Goal: Task Accomplishment & Management: Manage account settings

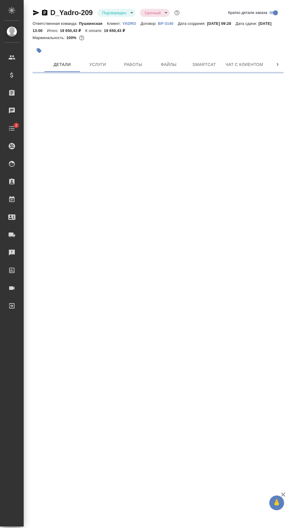
select select "RU"
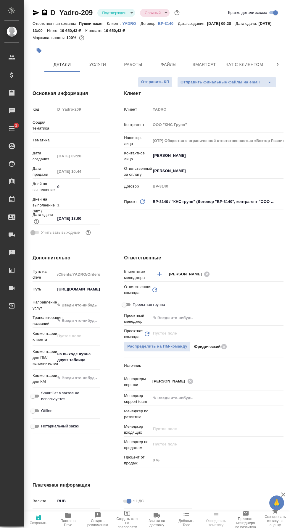
type textarea "x"
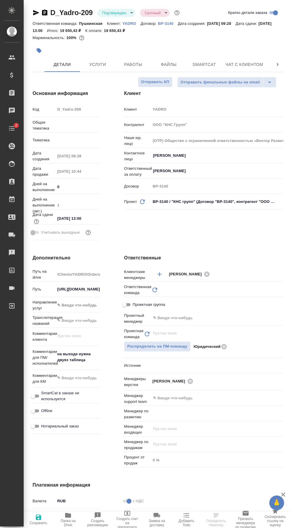
type textarea "x"
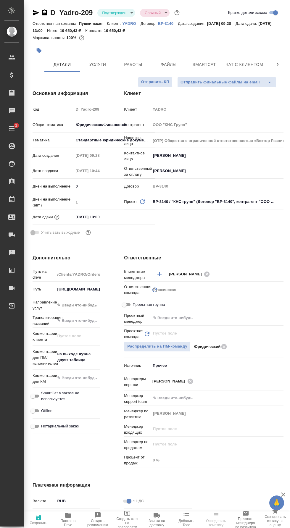
type input "[PERSON_NAME]"
click at [228, 318] on input "text" at bounding box center [206, 317] width 109 height 7
type textarea "x"
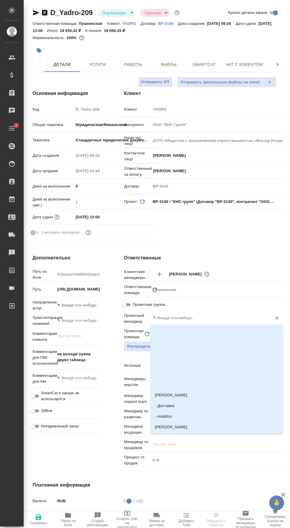
type textarea "x"
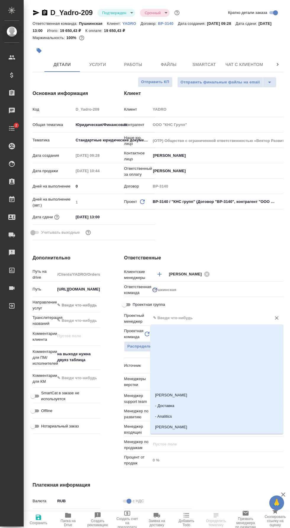
type textarea "x"
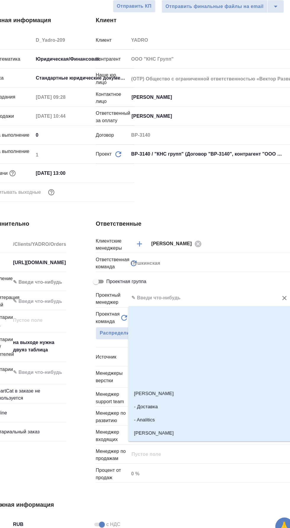
type textarea "x"
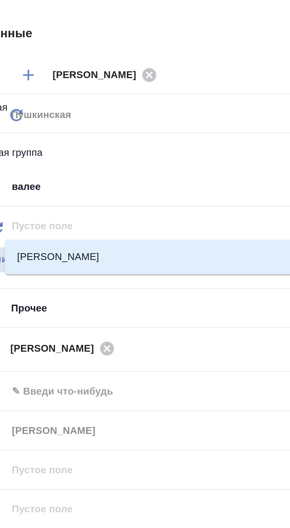
type input "валеев"
click at [217, 340] on li "[PERSON_NAME]" at bounding box center [216, 345] width 133 height 11
type textarea "x"
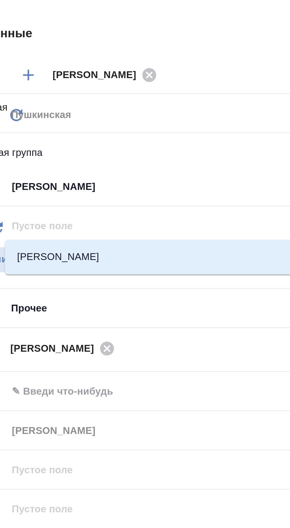
type input "[PERSON_NAME]"
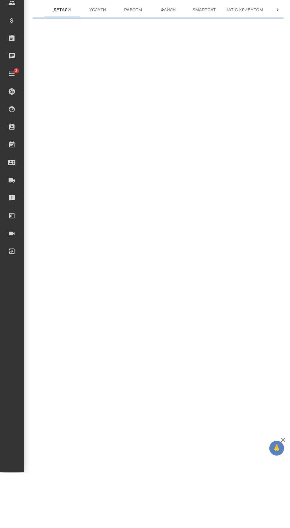
scroll to position [0, 0]
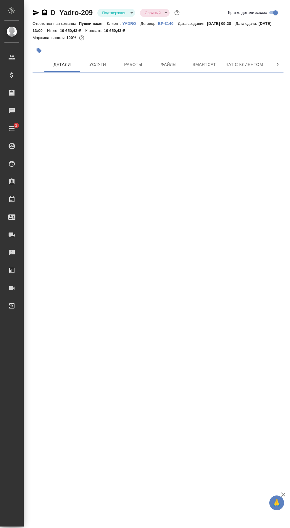
select select "RU"
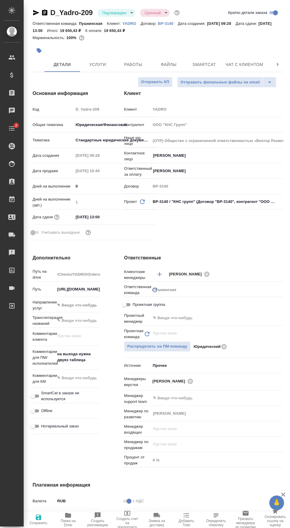
type textarea "x"
select select "RU"
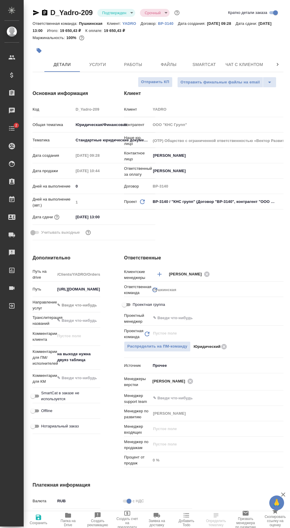
click at [222, 314] on input "text" at bounding box center [206, 317] width 109 height 7
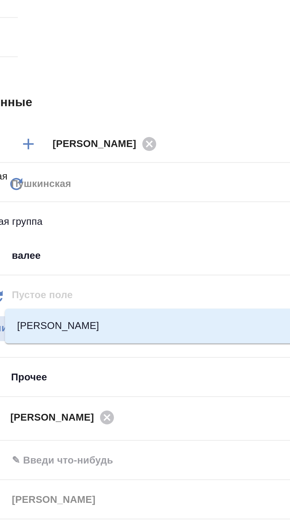
click at [215, 340] on li "[PERSON_NAME]" at bounding box center [216, 345] width 133 height 11
type input "[PERSON_NAME]"
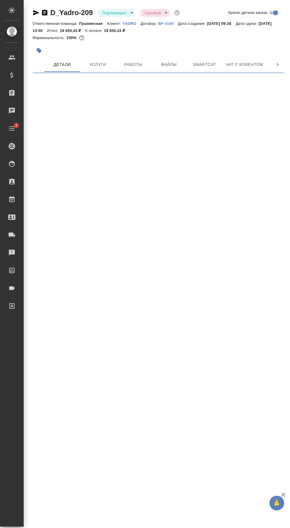
scroll to position [0, 0]
select select "RU"
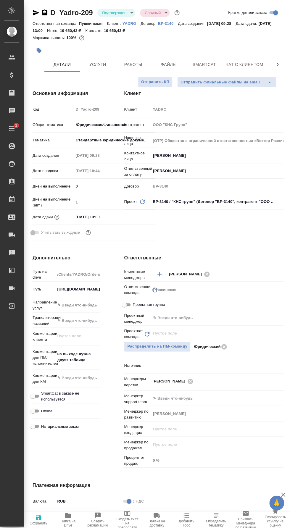
type textarea "x"
click at [230, 314] on input "text" at bounding box center [206, 317] width 109 height 7
type textarea "x"
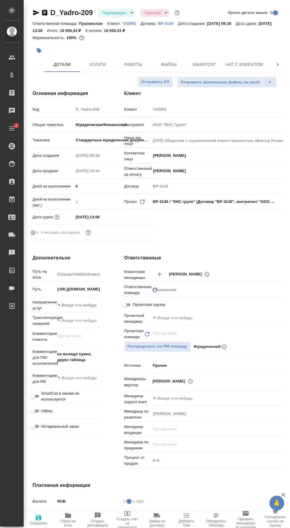
type textarea "x"
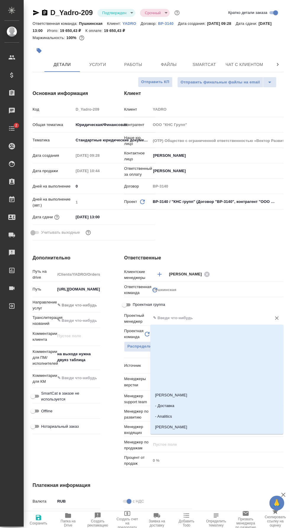
scroll to position [41, 0]
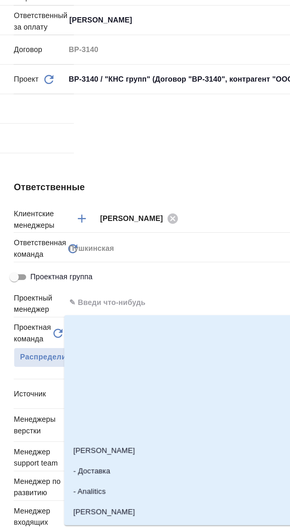
type textarea "x"
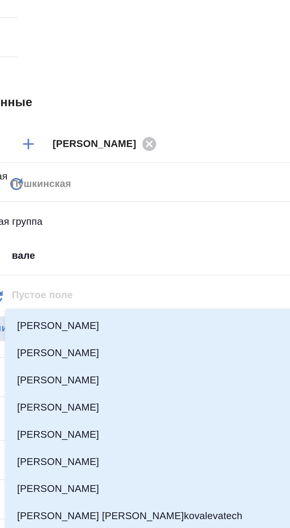
type input "валее"
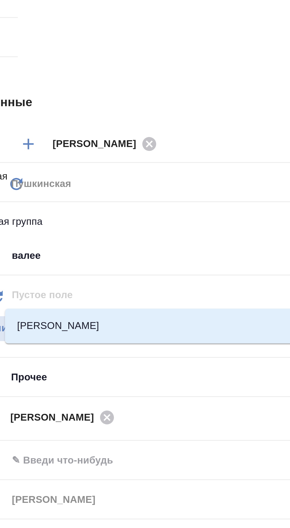
click at [216, 340] on li "[PERSON_NAME]" at bounding box center [216, 345] width 133 height 11
type textarea "x"
type input "[PERSON_NAME]"
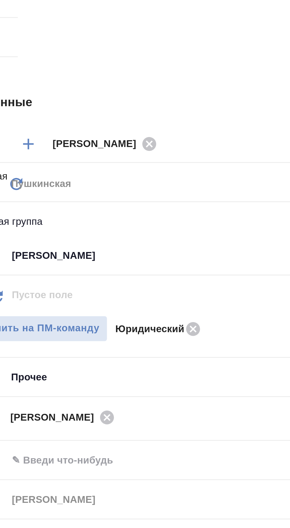
type textarea "x"
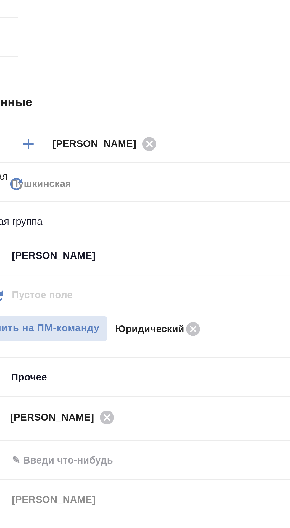
type textarea "x"
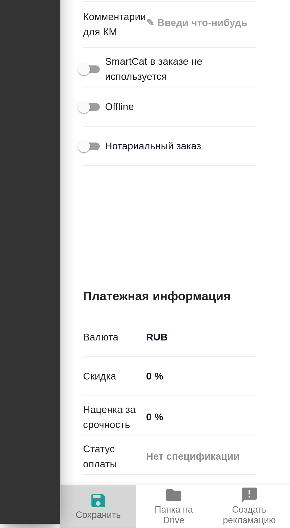
type input "[PERSON_NAME]"
click at [42, 521] on span "Сохранить" at bounding box center [39, 523] width 18 height 4
type textarea "x"
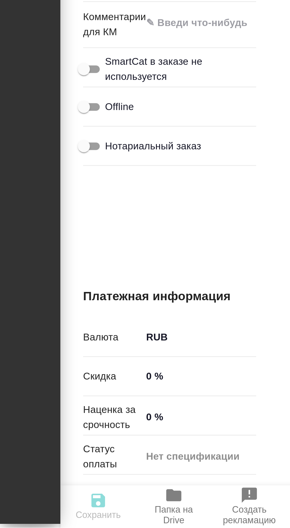
type textarea "x"
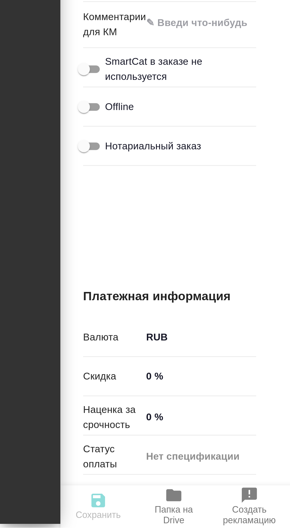
type textarea "x"
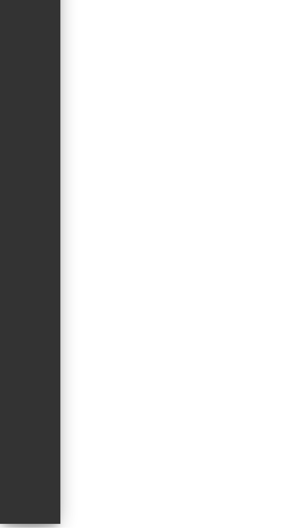
scroll to position [0, 0]
select select "RU"
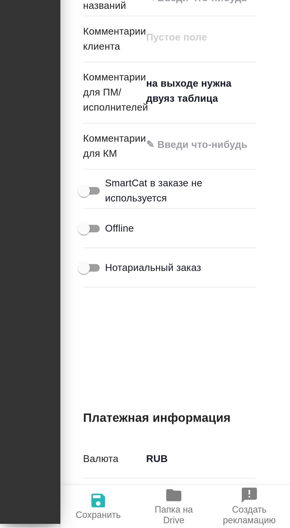
type textarea "x"
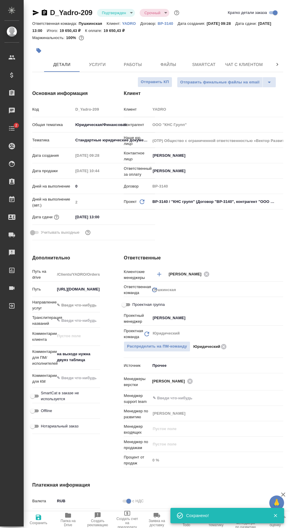
scroll to position [0, 30]
click at [257, 61] on icon "button" at bounding box center [258, 64] width 7 height 7
type textarea "x"
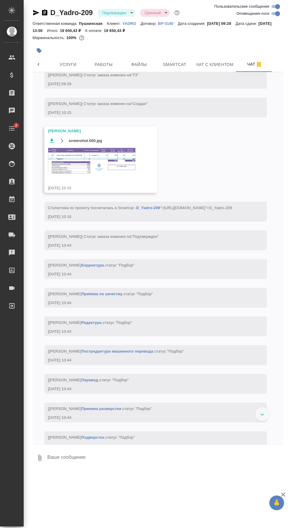
scroll to position [170, 0]
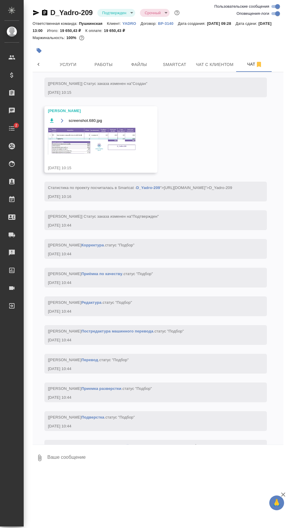
click at [121, 127] on img at bounding box center [92, 141] width 89 height 28
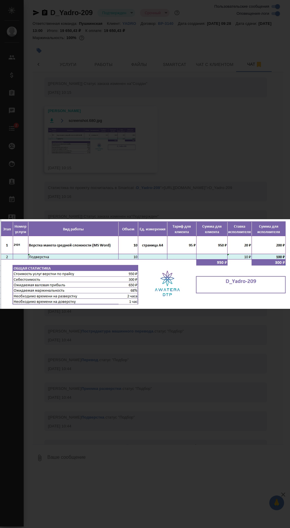
click at [148, 413] on div "screenshot.680.jpg 1 of 1" at bounding box center [145, 264] width 290 height 528
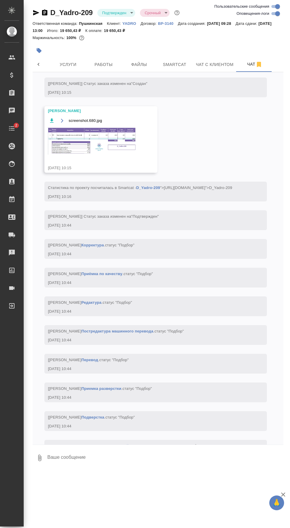
click at [110, 61] on span "Работы" at bounding box center [103, 64] width 28 height 7
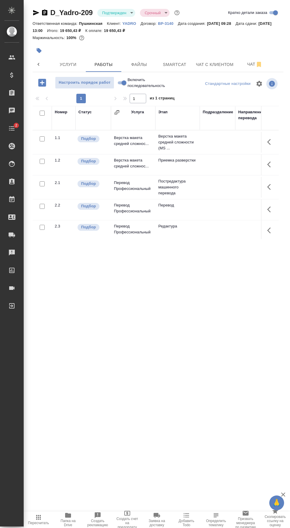
click at [41, 111] on input "checkbox" at bounding box center [42, 113] width 5 height 5
checkbox input "true"
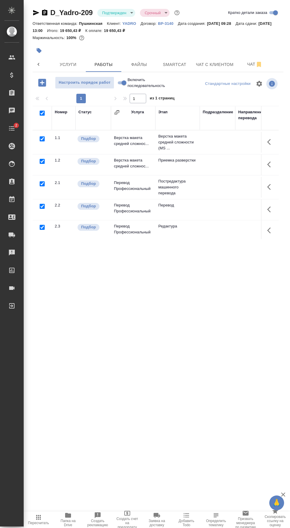
checkbox input "true"
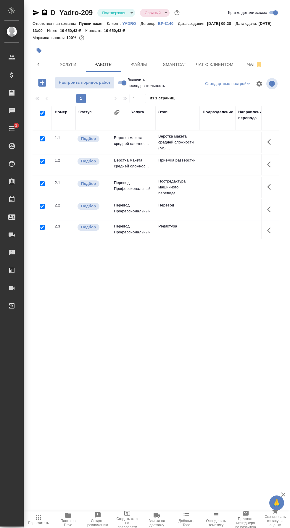
checkbox input "true"
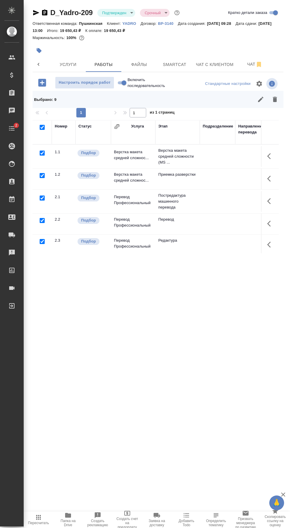
click at [42, 151] on input "checkbox" at bounding box center [42, 153] width 5 height 5
checkbox input "false"
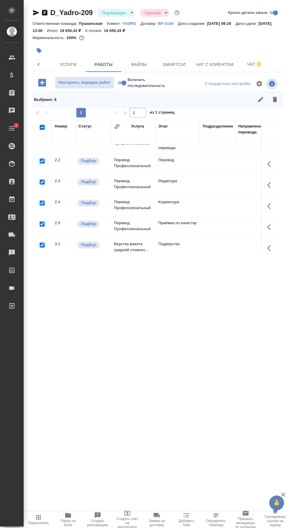
scroll to position [61, 0]
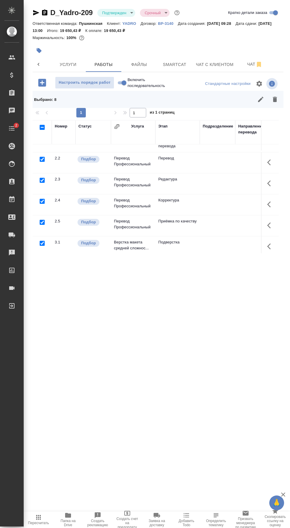
click at [43, 178] on input "checkbox" at bounding box center [42, 180] width 5 height 5
checkbox input "false"
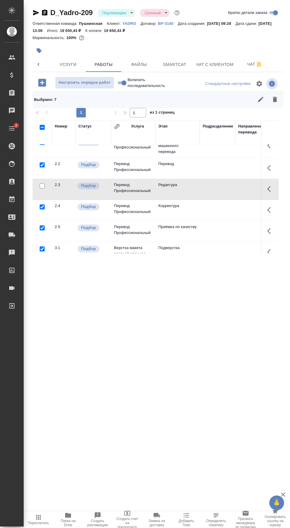
scroll to position [71, 0]
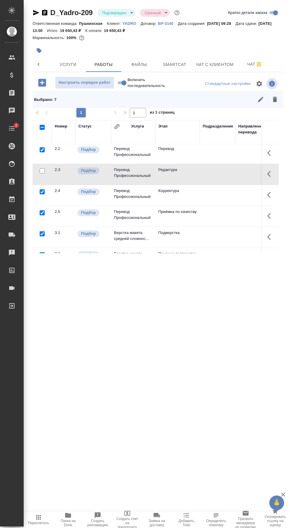
click at [42, 189] on input "checkbox" at bounding box center [42, 191] width 5 height 5
checkbox input "false"
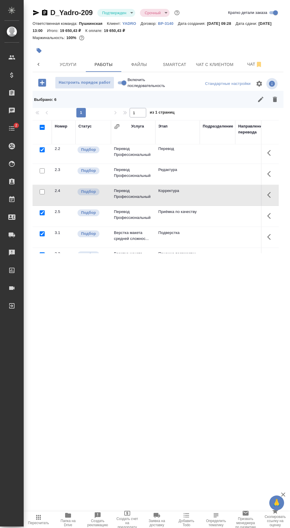
click at [274, 96] on icon "button" at bounding box center [274, 99] width 7 height 7
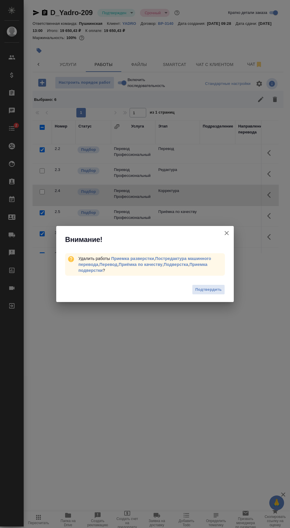
click at [219, 290] on span "Подтвердить" at bounding box center [208, 289] width 26 height 7
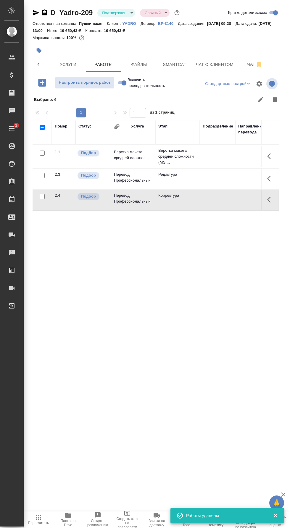
scroll to position [0, 0]
click at [271, 153] on icon "button" at bounding box center [270, 156] width 7 height 7
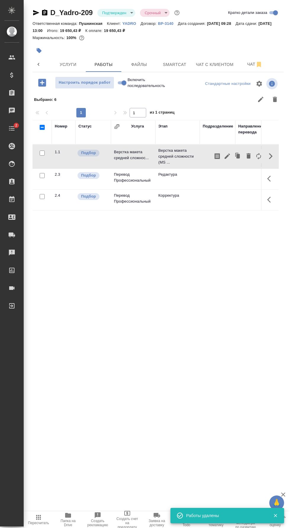
click at [227, 153] on icon "button" at bounding box center [226, 155] width 5 height 5
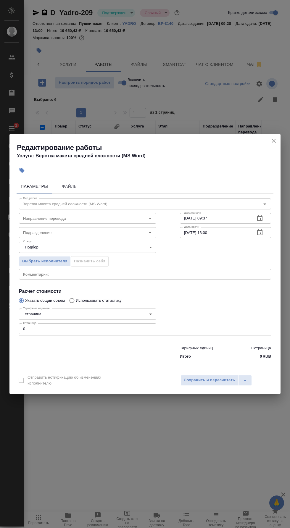
click at [111, 220] on input "Направление перевода" at bounding box center [78, 218] width 114 height 7
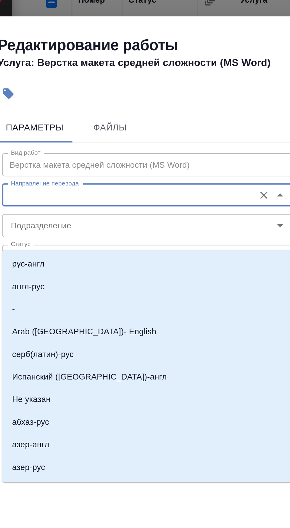
scroll to position [19, 0]
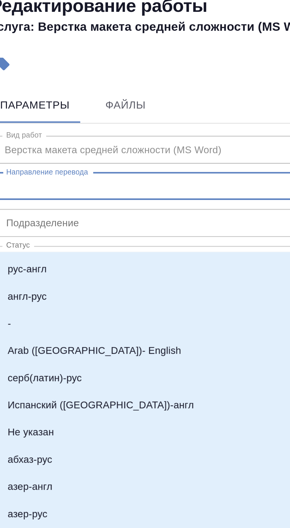
click at [65, 245] on li "рус-англ" at bounding box center [87, 250] width 137 height 11
type input "рус-англ"
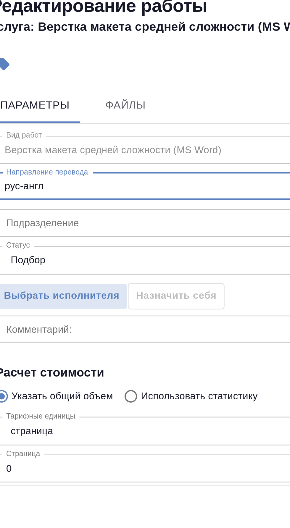
click at [77, 235] on input "Подразделение" at bounding box center [78, 232] width 114 height 7
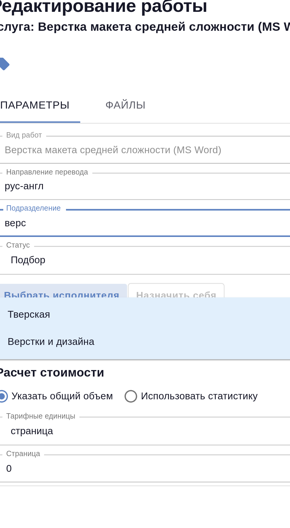
click at [87, 274] on li "Верстки и дизайна" at bounding box center [87, 279] width 137 height 11
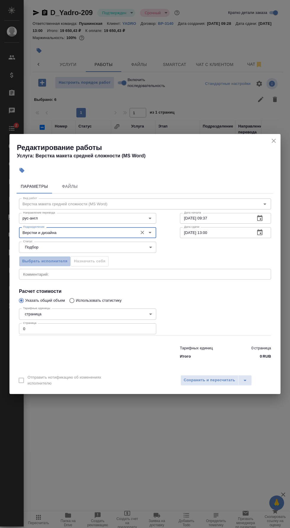
scroll to position [4, 0]
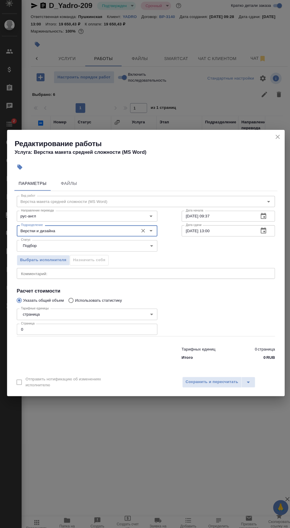
type input "Верстки и дизайна"
click at [262, 235] on icon "button" at bounding box center [259, 232] width 5 height 6
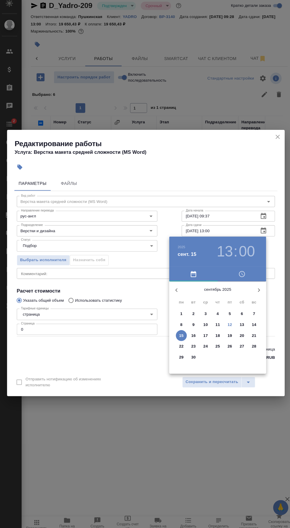
click at [227, 324] on p "12" at bounding box center [227, 324] width 4 height 6
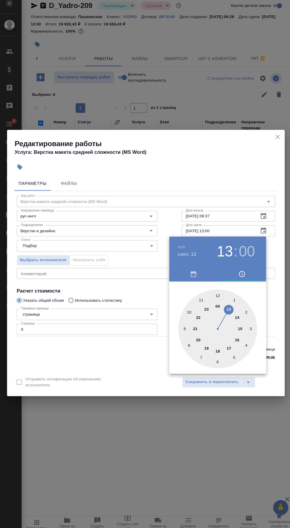
click at [240, 329] on div at bounding box center [215, 328] width 77 height 77
click at [214, 296] on div at bounding box center [215, 328] width 77 height 77
click at [223, 251] on h3 "15" at bounding box center [222, 253] width 16 height 17
click at [222, 311] on div at bounding box center [215, 328] width 77 height 77
type input "[DATE] 13:00"
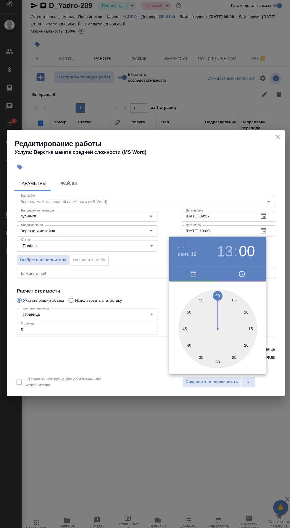
click at [226, 216] on div at bounding box center [145, 264] width 290 height 528
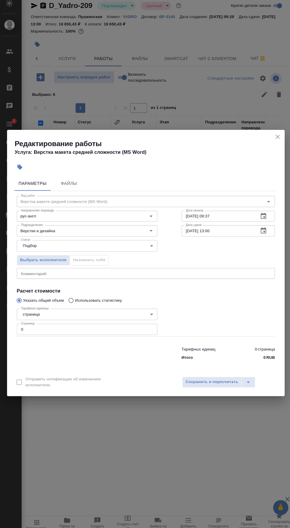
click at [261, 217] on icon "button" at bounding box center [259, 218] width 5 height 6
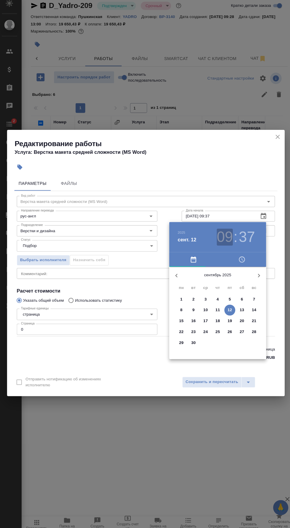
click at [225, 238] on h3 "09" at bounding box center [222, 238] width 16 height 17
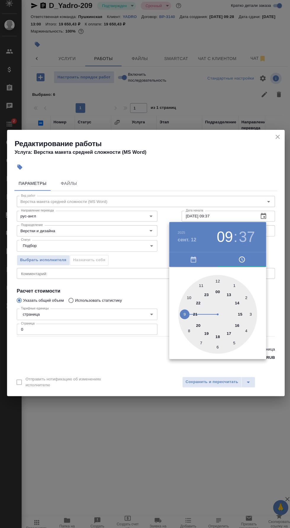
click at [201, 285] on div at bounding box center [215, 314] width 77 height 77
click at [183, 305] on div at bounding box center [215, 314] width 77 height 77
click at [179, 311] on div at bounding box center [215, 314] width 77 height 77
type input "[DATE] 11:46"
click at [153, 437] on div at bounding box center [145, 264] width 290 height 528
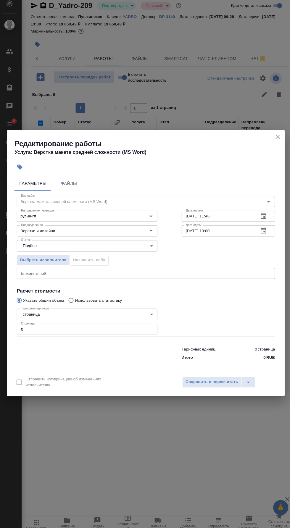
click at [256, 233] on icon "button" at bounding box center [259, 232] width 7 height 7
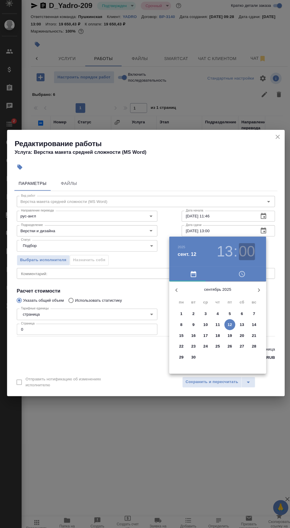
click at [237, 256] on h3 "00" at bounding box center [244, 253] width 16 height 17
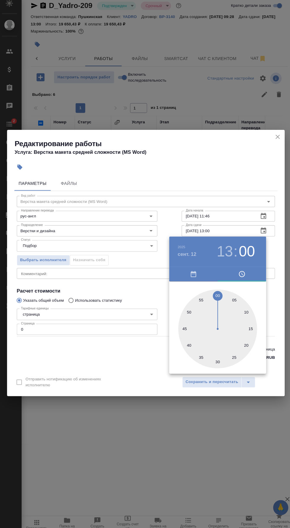
click at [215, 359] on div at bounding box center [215, 328] width 77 height 77
type input "[DATE] 13:30"
click at [222, 166] on div at bounding box center [145, 264] width 290 height 528
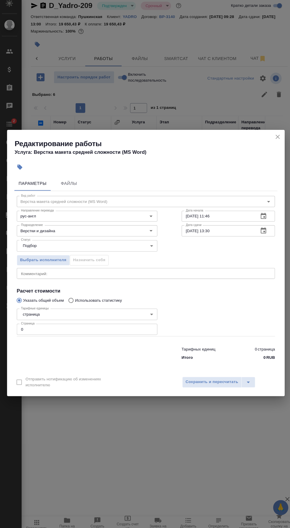
click at [96, 329] on input "0" at bounding box center [87, 328] width 137 height 11
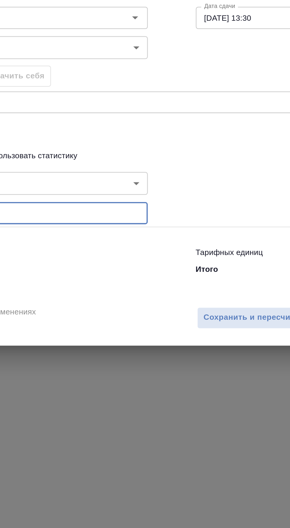
type input "10"
click at [198, 380] on span "Сохранить и пересчитать" at bounding box center [209, 380] width 51 height 7
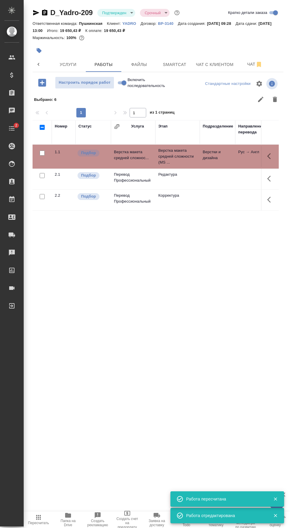
scroll to position [0, 0]
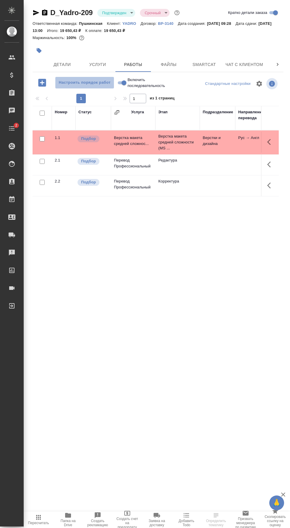
click at [104, 83] on span "Настроить порядок работ" at bounding box center [84, 82] width 53 height 7
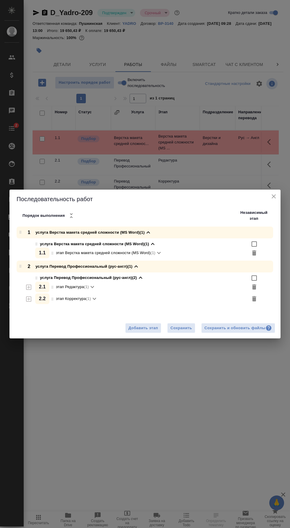
click at [240, 330] on div "Сохранить и обновить файлы" at bounding box center [237, 328] width 67 height 7
